Goal: Check status

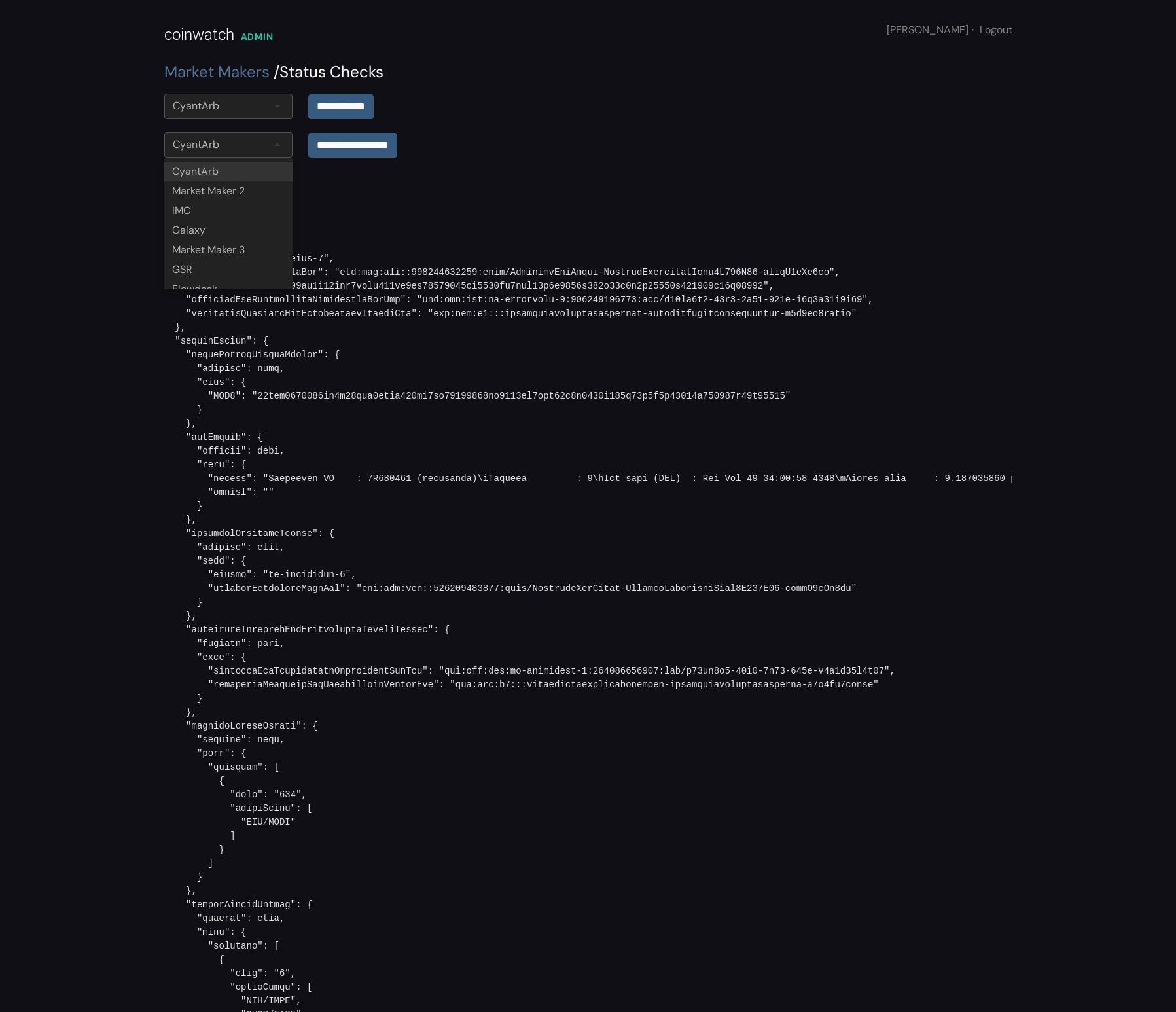
click at [239, 139] on div "CyantArb" at bounding box center [228, 145] width 128 height 26
click at [356, 142] on input "**********" at bounding box center [352, 144] width 89 height 25
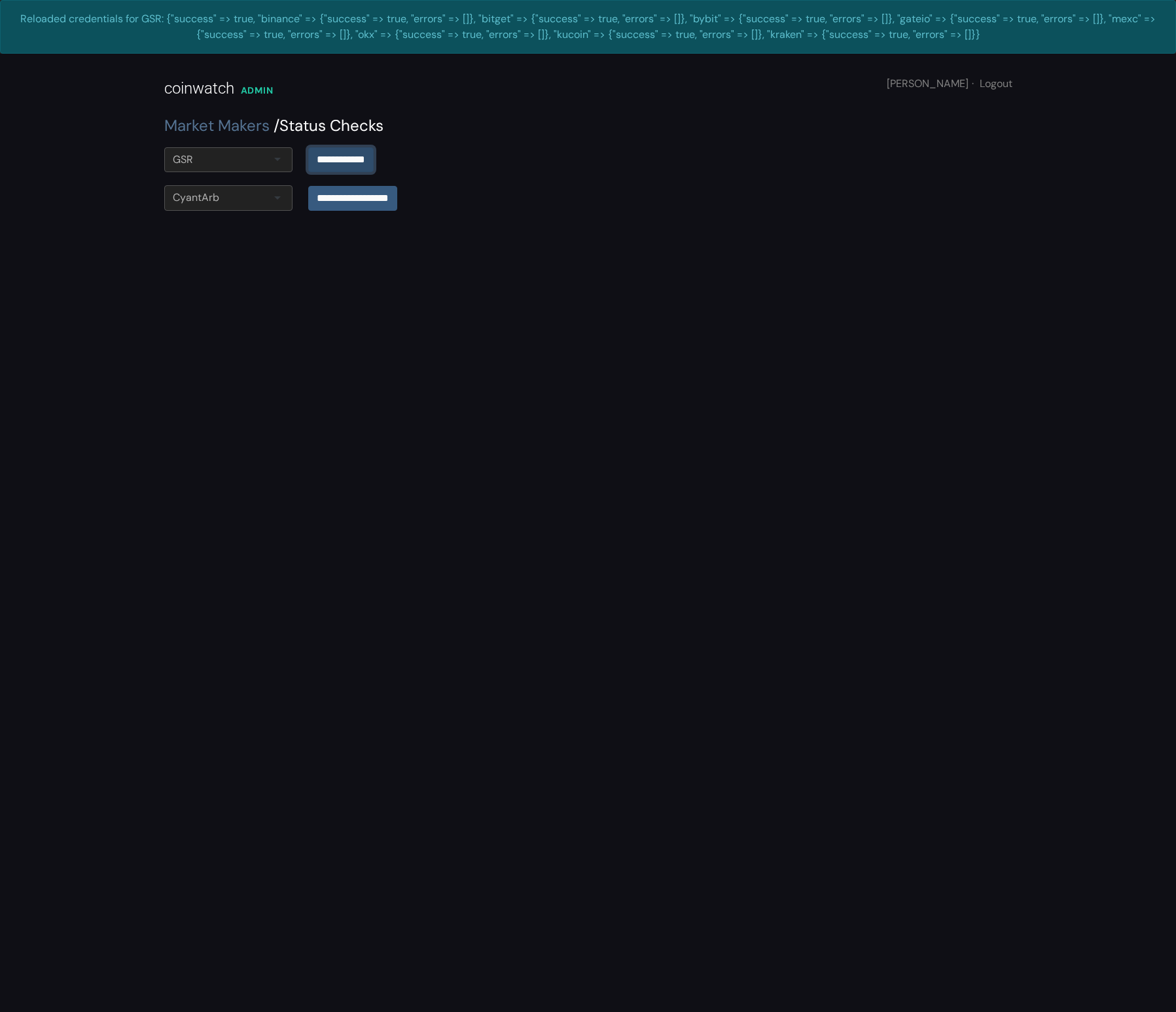
click at [341, 161] on input "**********" at bounding box center [341, 159] width 65 height 25
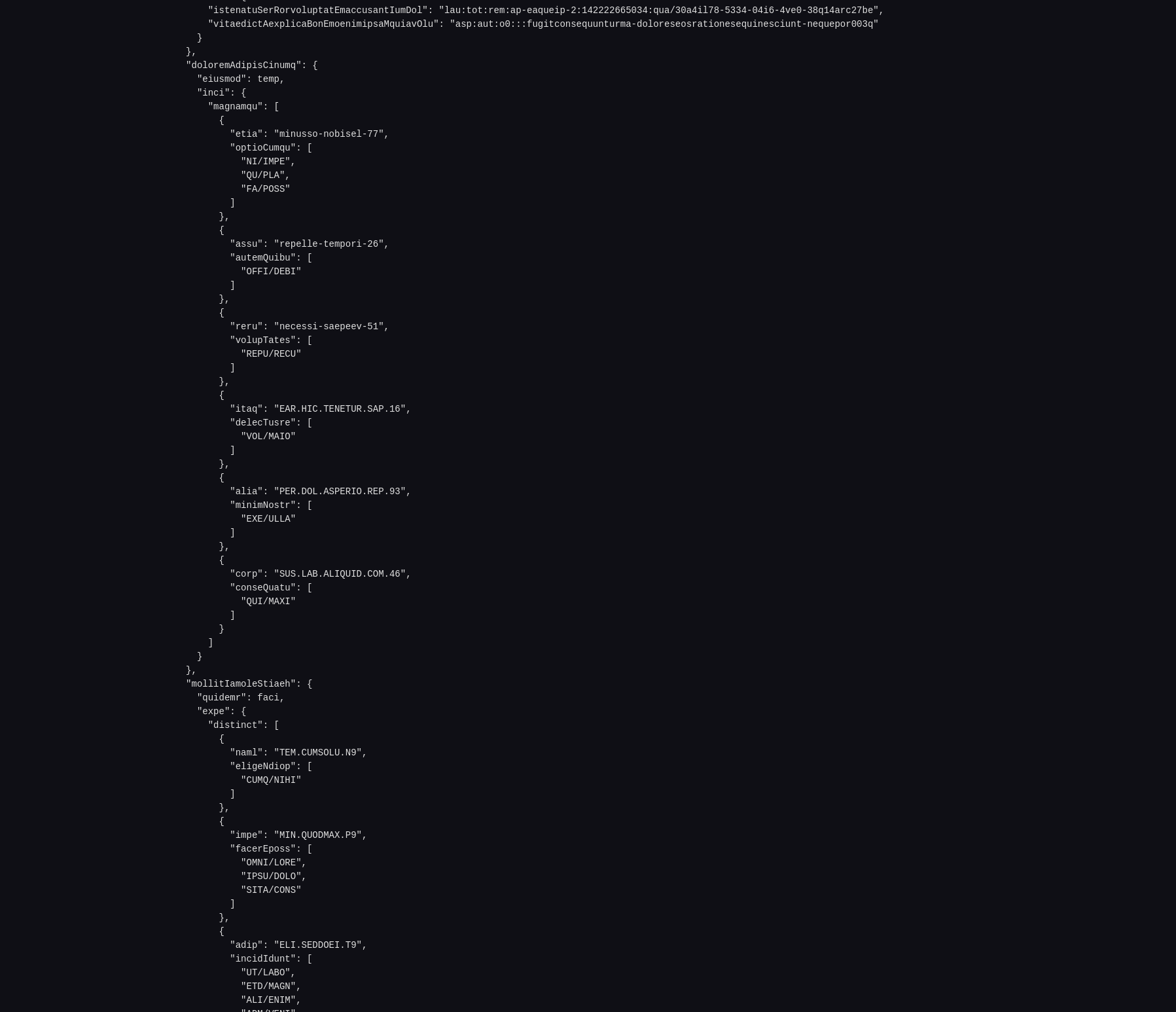
scroll to position [608, 0]
